Goal: Check status

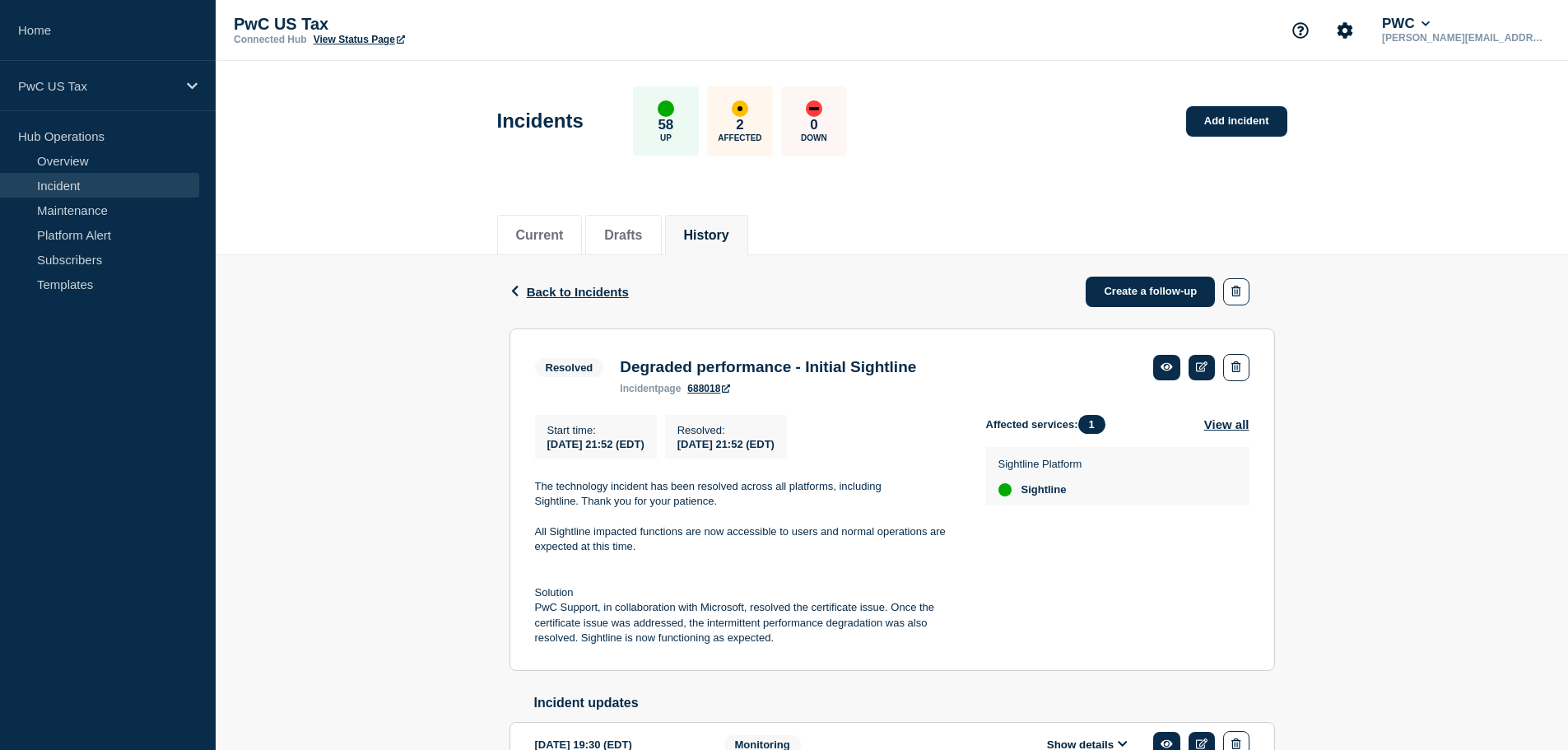
click at [84, 177] on link "Incident" at bounding box center [99, 185] width 199 height 25
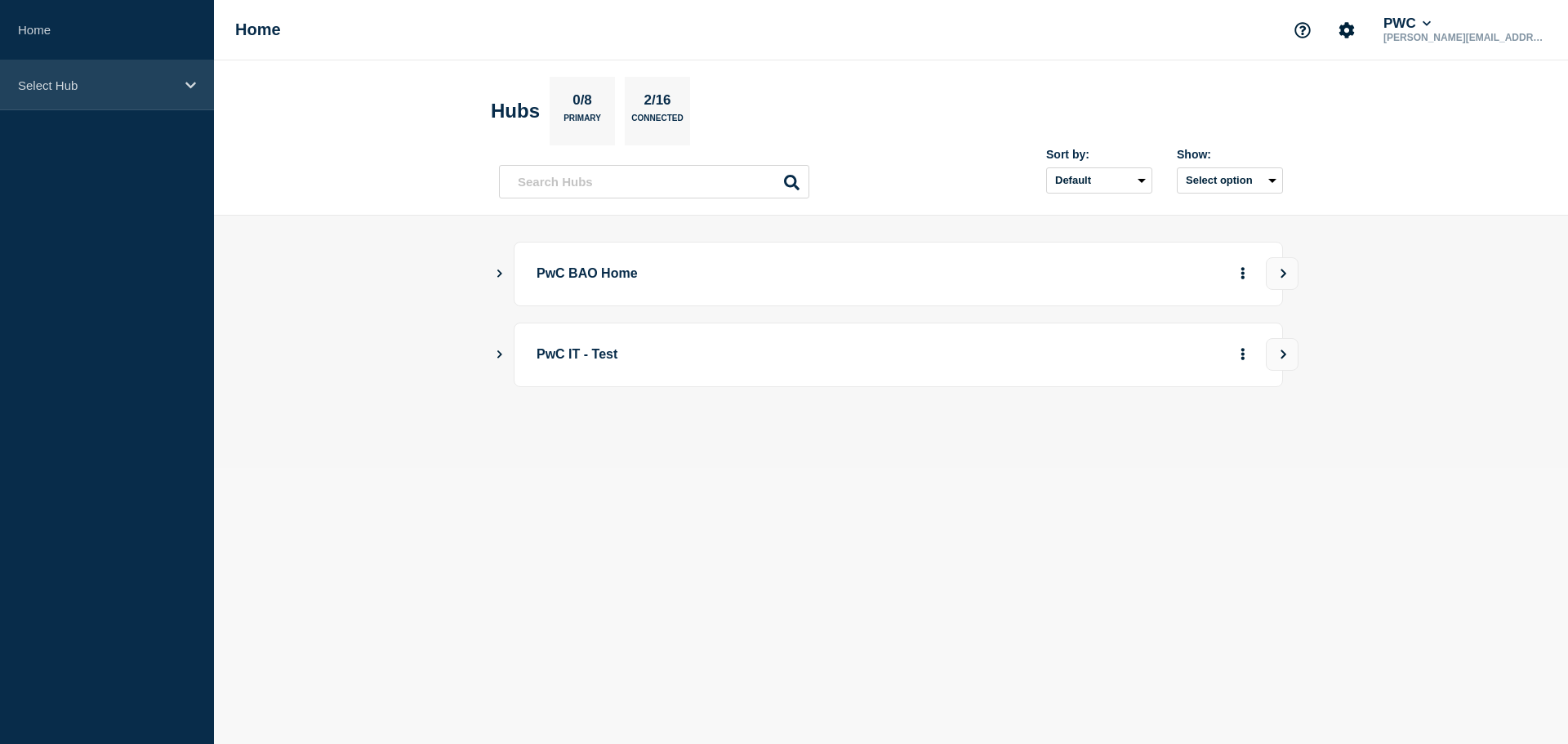
click at [57, 83] on p "Select Hub" at bounding box center [97, 85] width 157 height 14
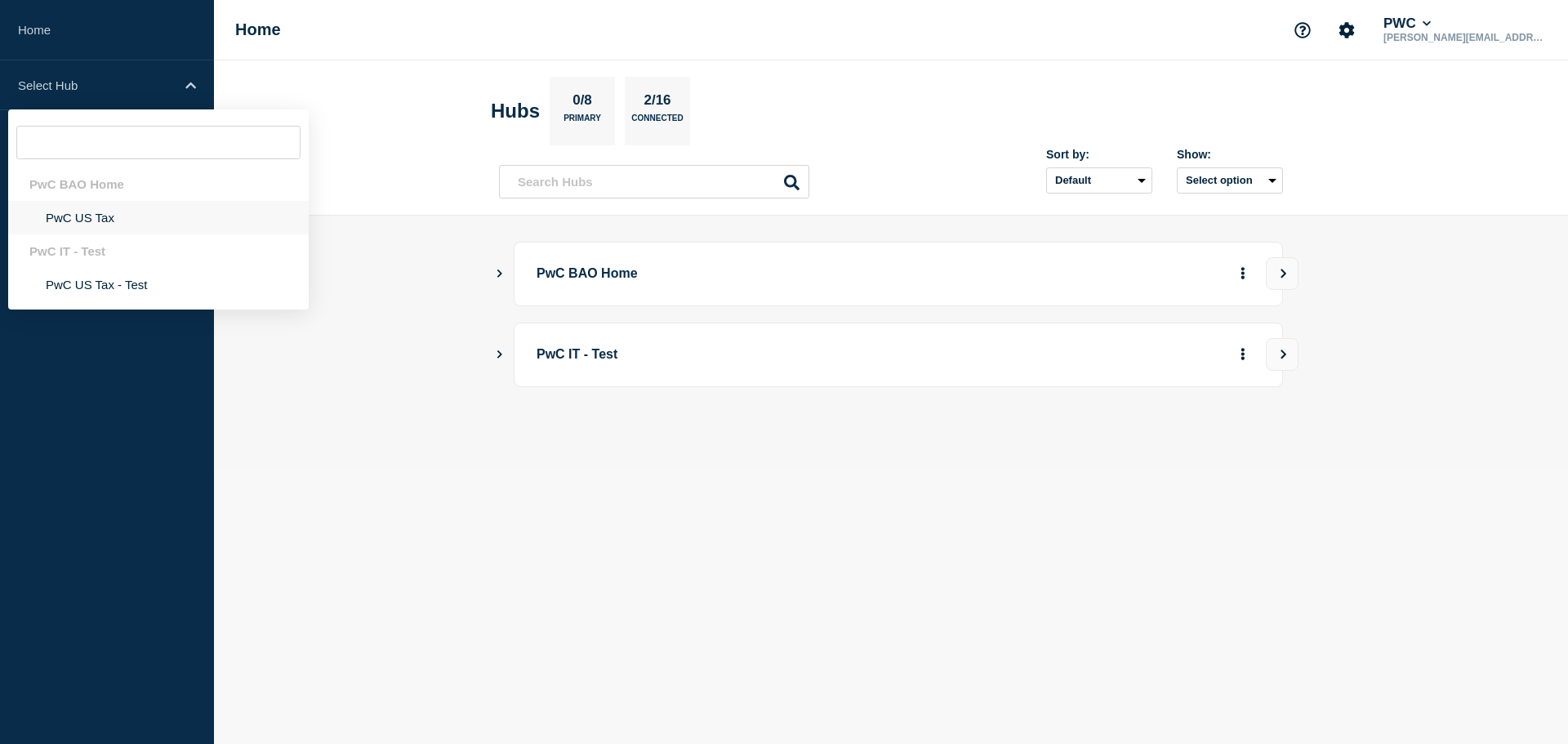
click at [73, 219] on li "PwC US Tax" at bounding box center [158, 217] width 300 height 33
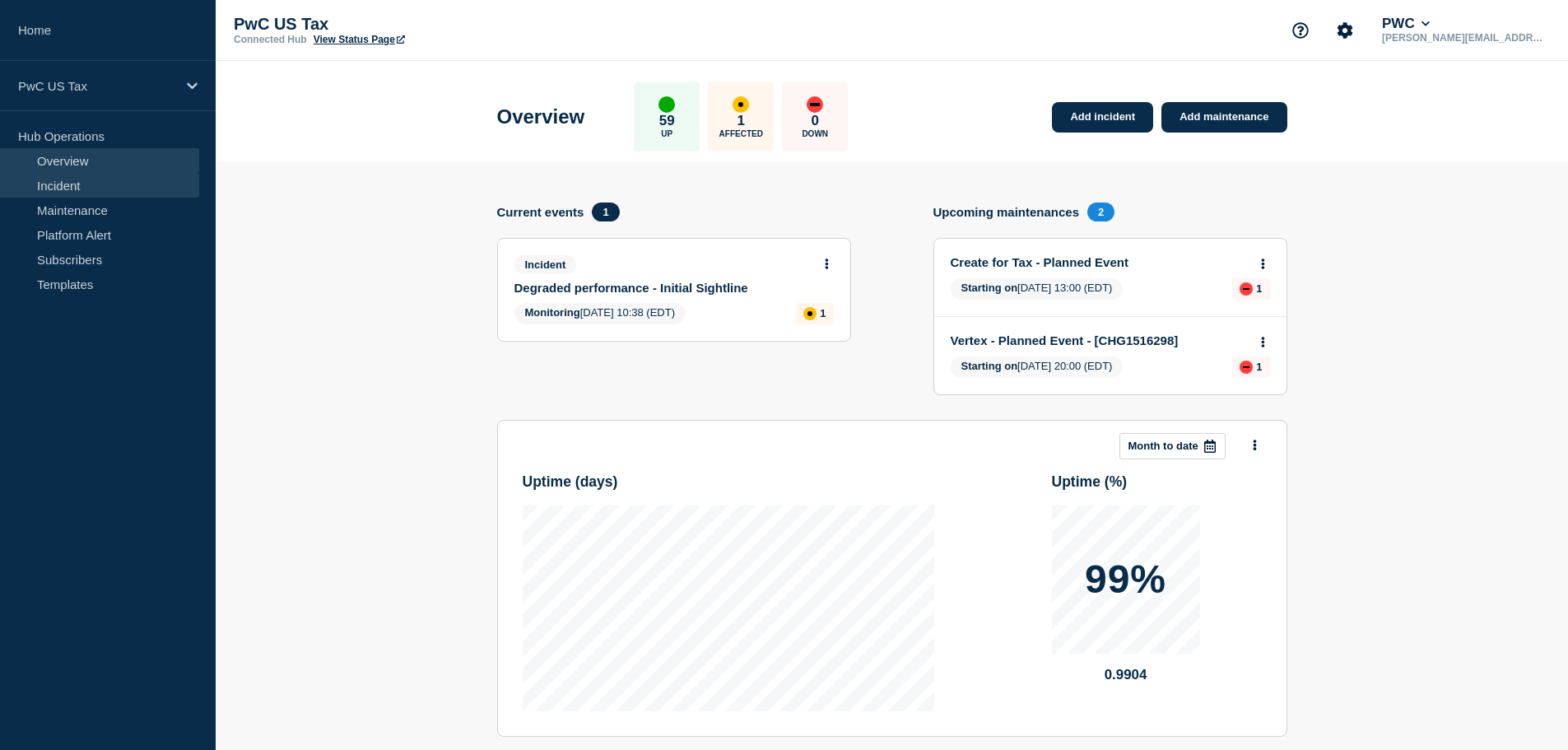
click at [62, 186] on link "Incident" at bounding box center [99, 185] width 199 height 25
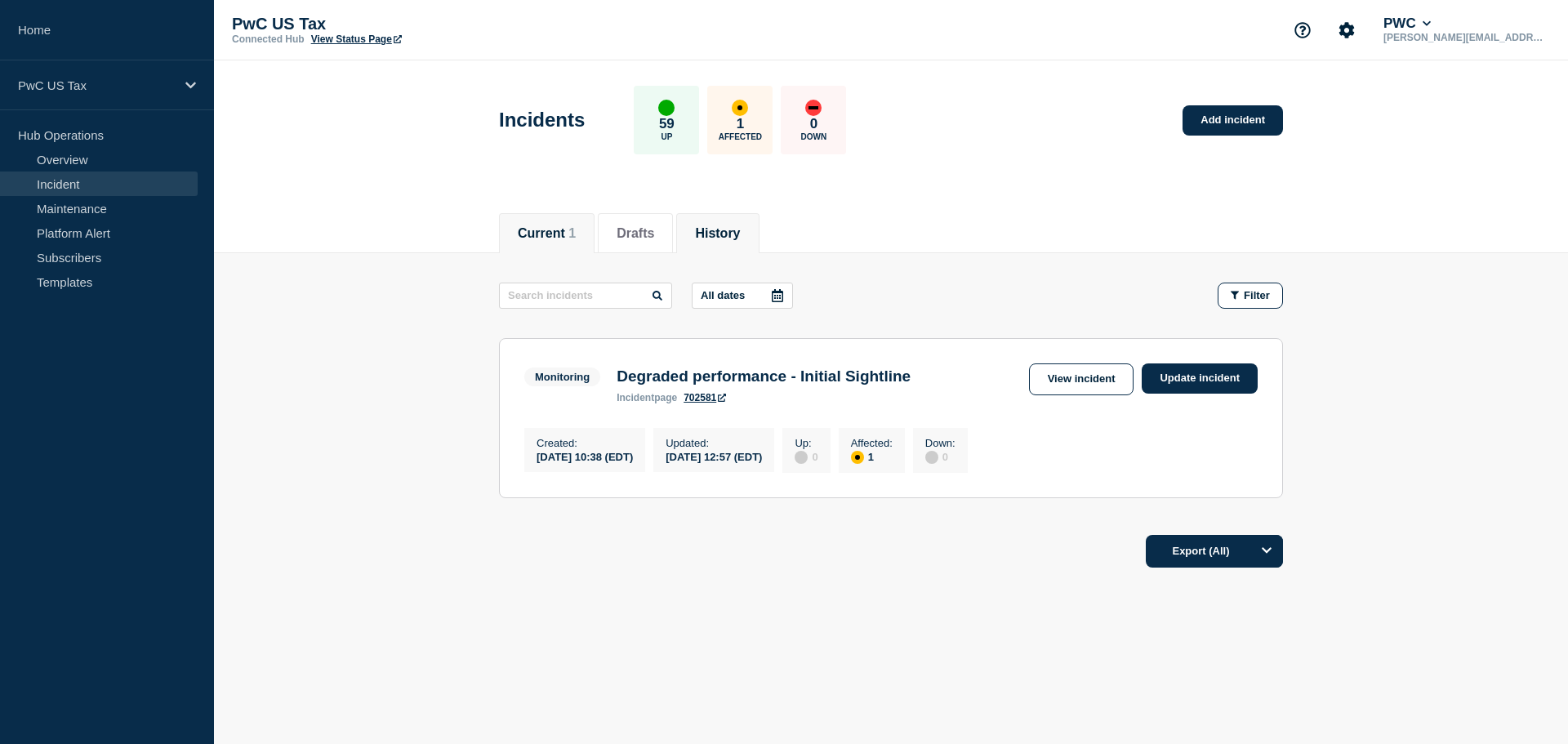
click at [728, 226] on button "History" at bounding box center [717, 234] width 45 height 14
